Goal: Task Accomplishment & Management: Use online tool/utility

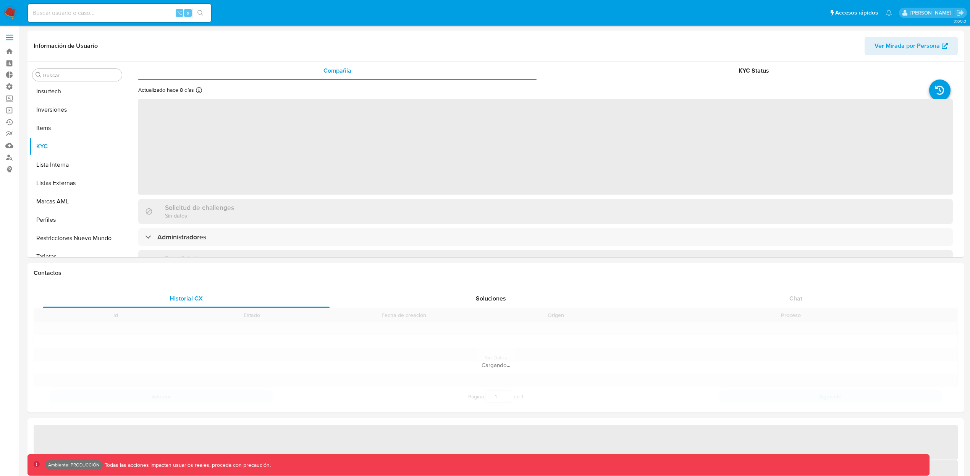
scroll to position [359, 0]
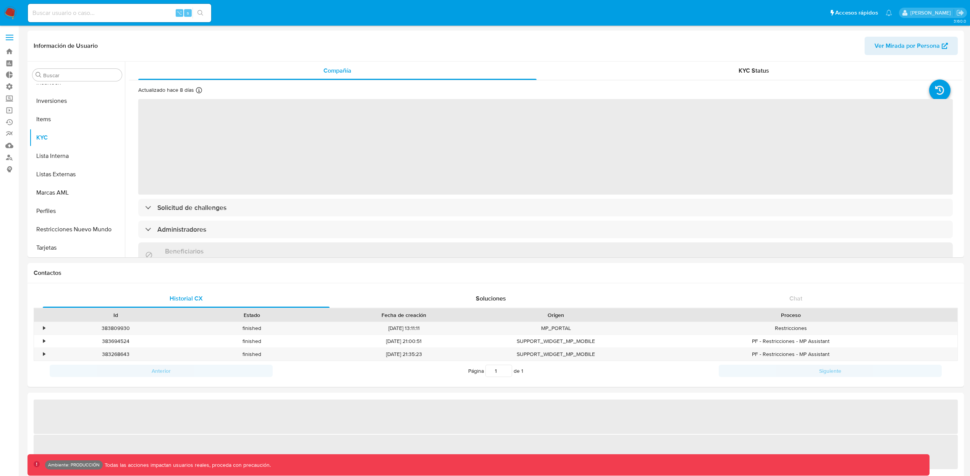
select select "10"
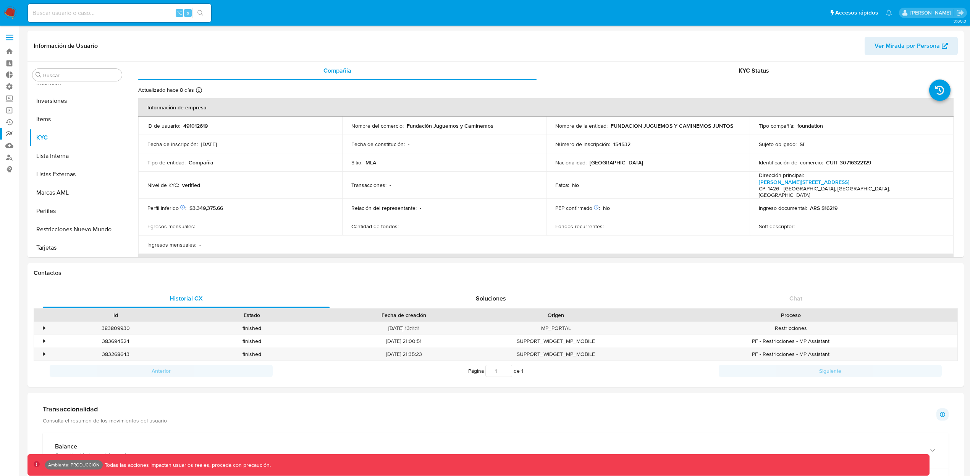
click at [14, 130] on link "Reportes" at bounding box center [45, 134] width 91 height 12
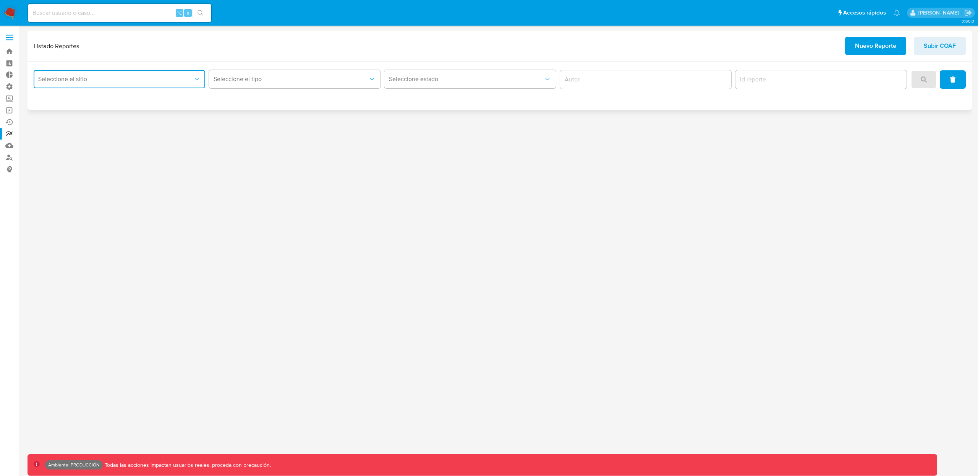
click at [95, 86] on button "Seleccione el sitio" at bounding box center [120, 79] width 172 height 18
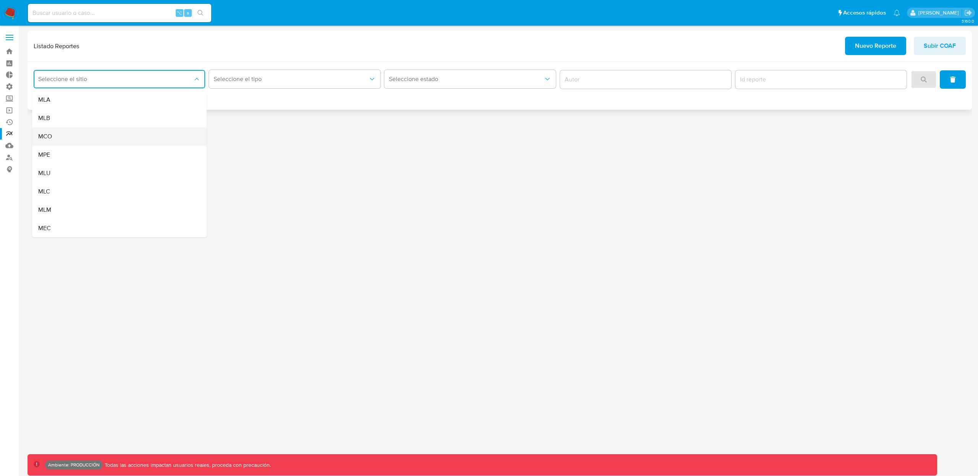
click at [100, 138] on div "MCO" at bounding box center [117, 136] width 158 height 18
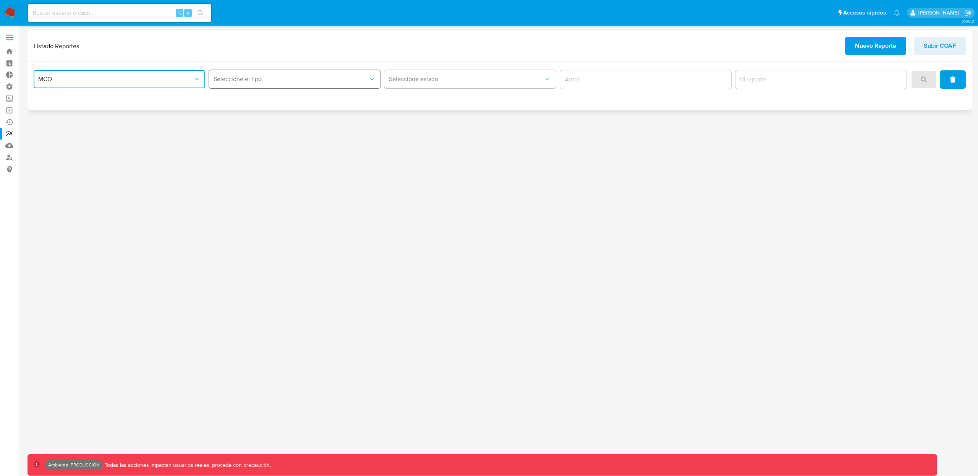
click at [269, 87] on button "Seleccione el tipo" at bounding box center [295, 79] width 172 height 18
click at [269, 101] on div "LEGAJO UNICO" at bounding box center [293, 100] width 158 height 18
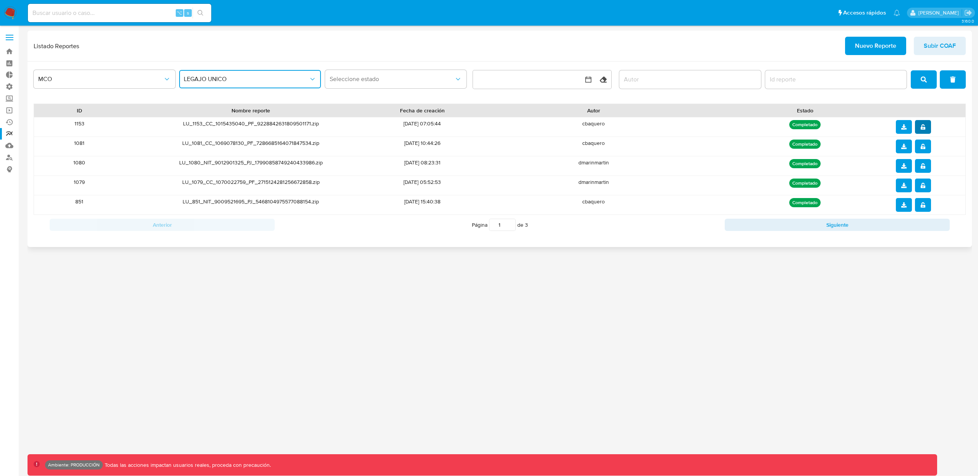
click at [927, 130] on button "notify_security" at bounding box center [923, 127] width 16 height 14
click at [925, 167] on icon "notify_security" at bounding box center [922, 165] width 5 height 5
